Goal: Find specific page/section: Find specific page/section

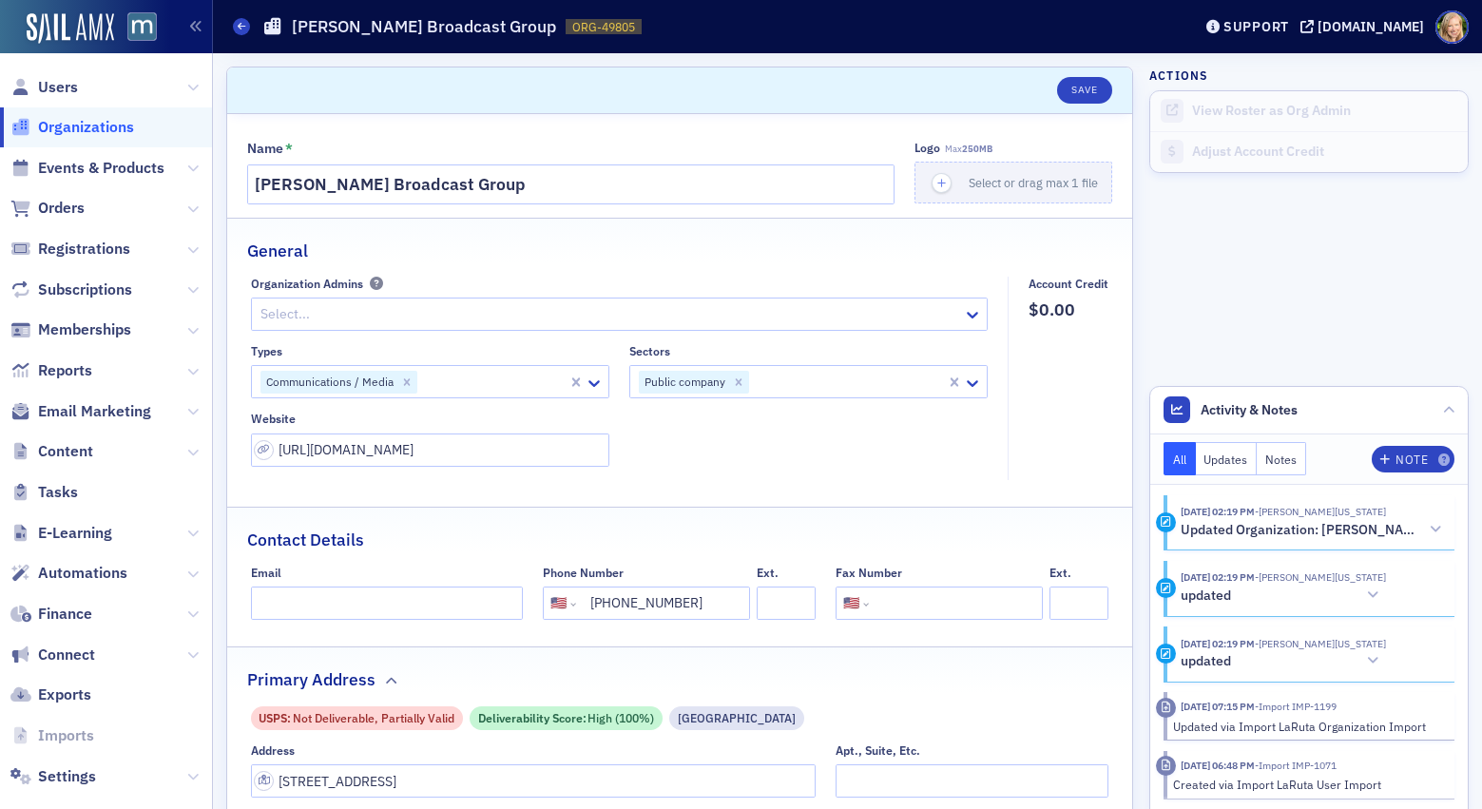
select select "US"
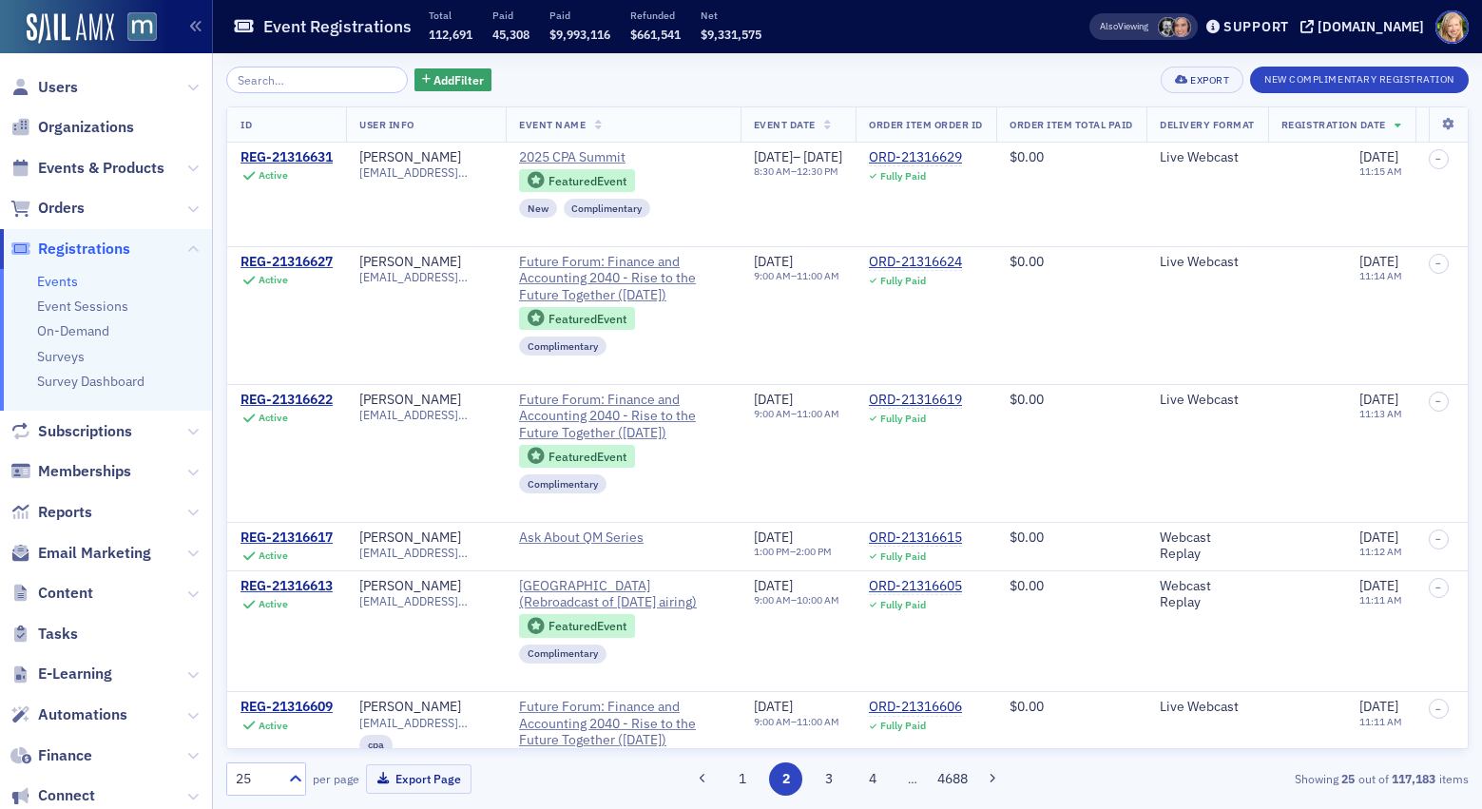
scroll to position [2098, 0]
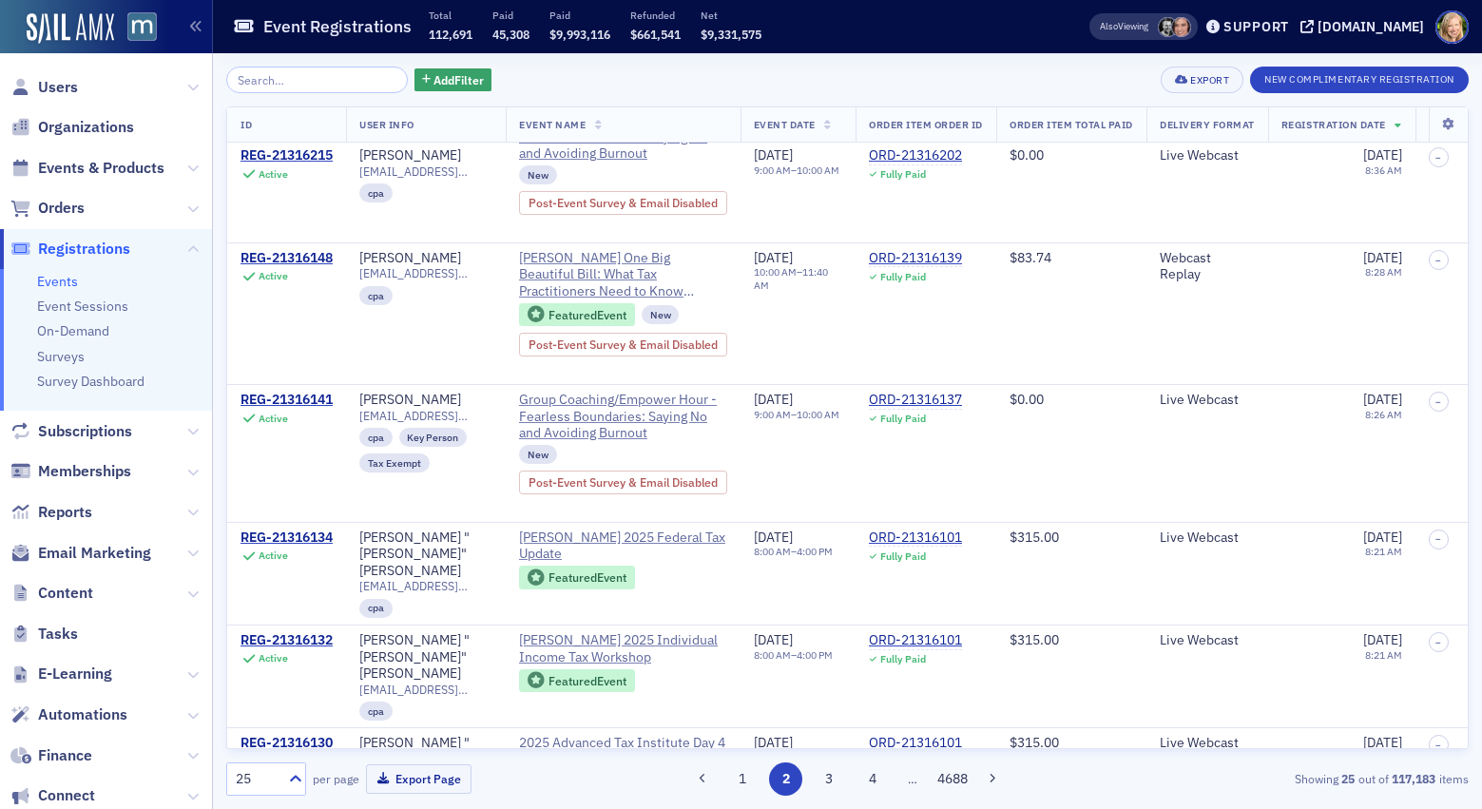
click at [68, 276] on link "Events" at bounding box center [57, 281] width 41 height 17
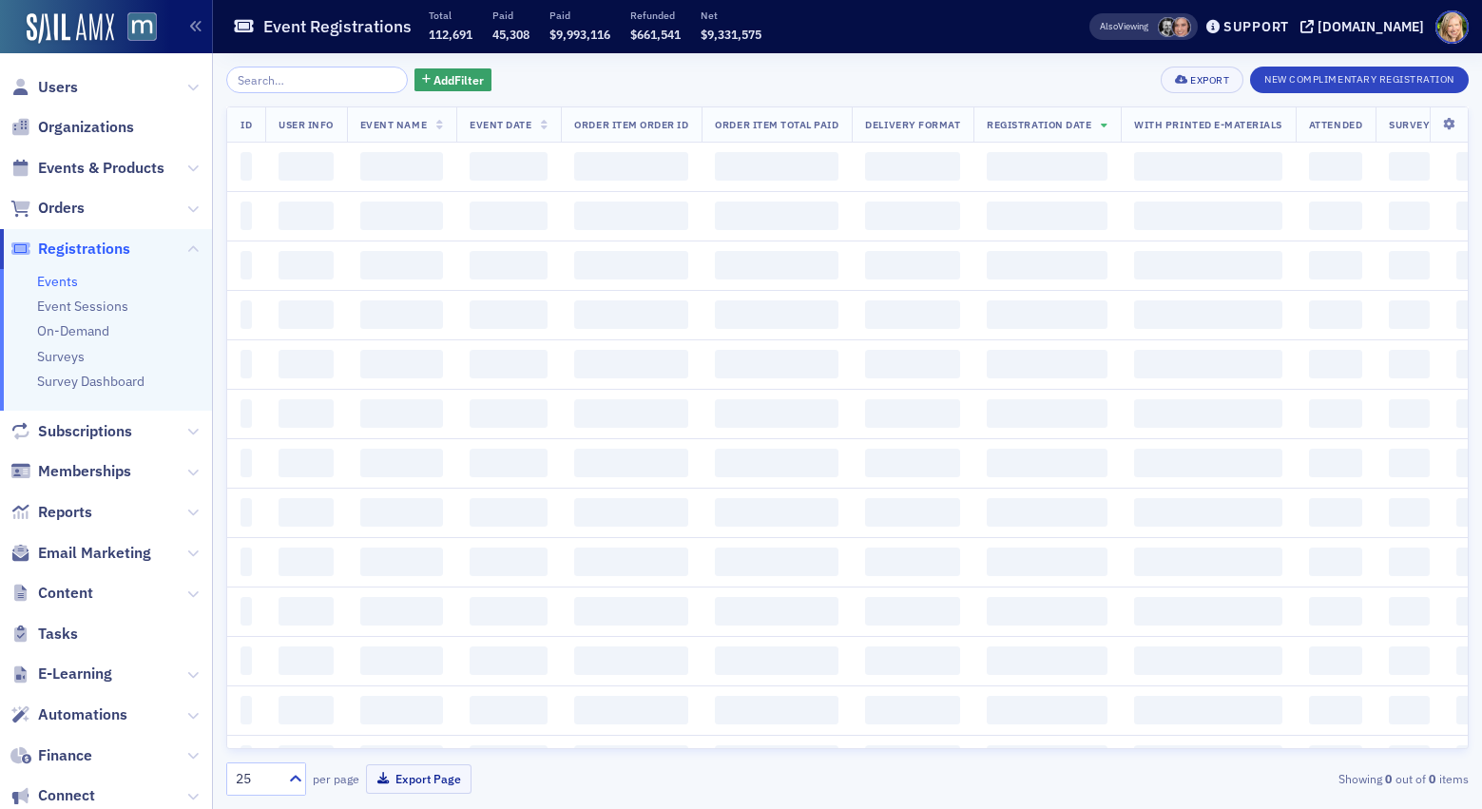
click at [88, 249] on span "Registrations" at bounding box center [84, 249] width 92 height 21
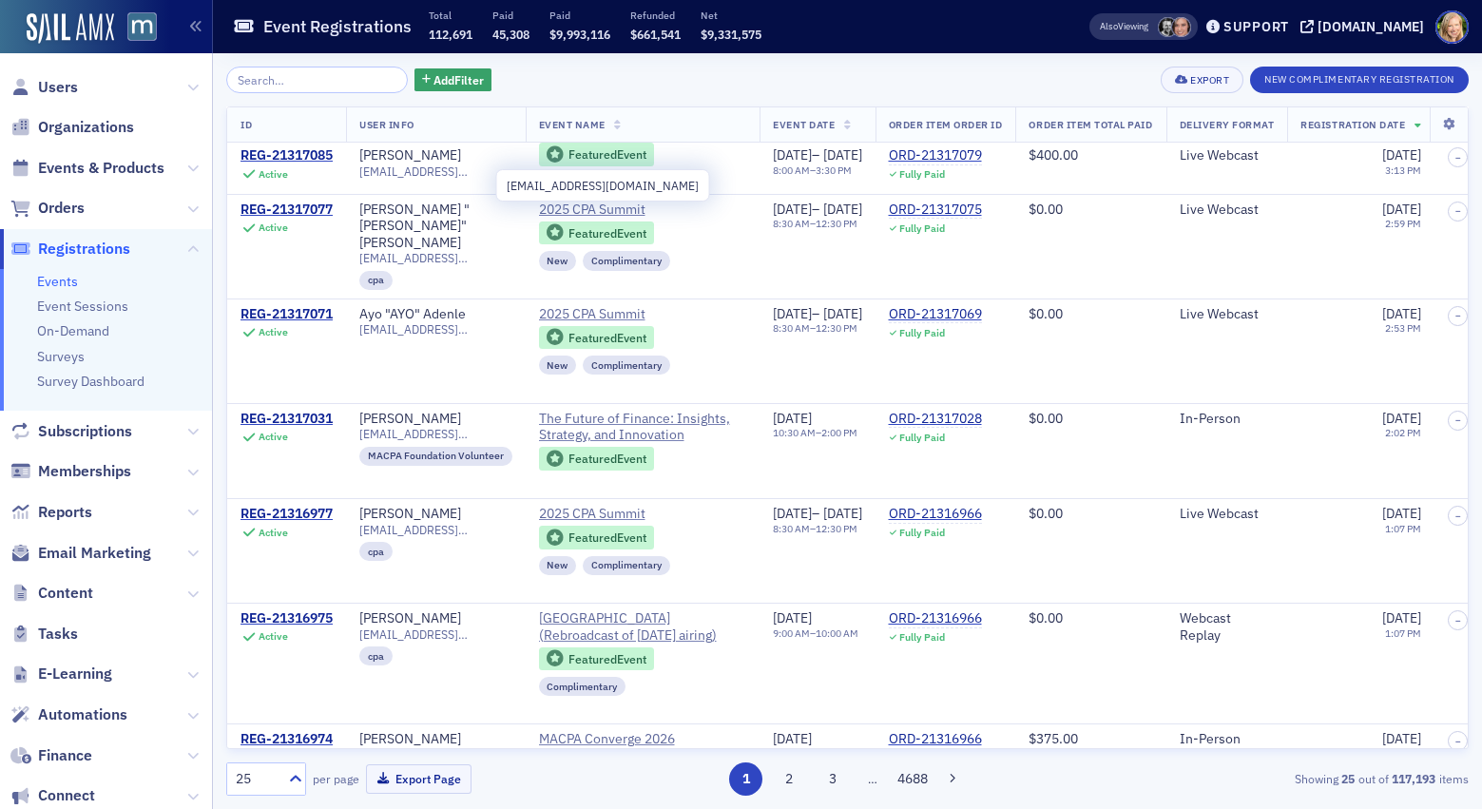
scroll to position [913, 0]
